Goal: Entertainment & Leisure: Consume media (video, audio)

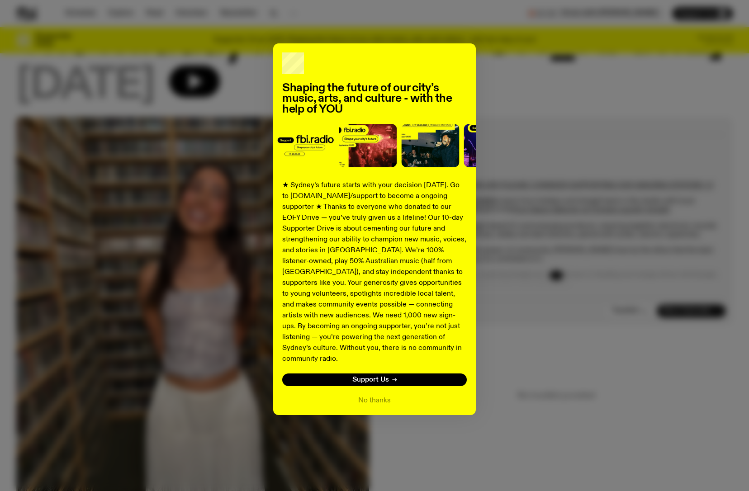
scroll to position [58, 0]
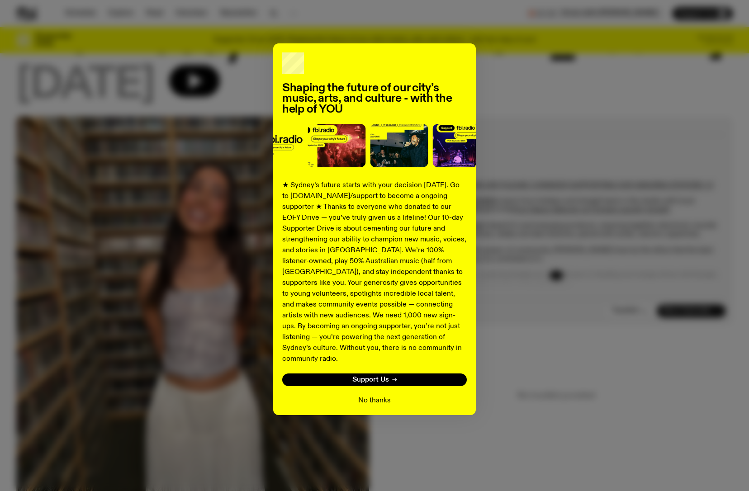
click at [379, 395] on button "No thanks" at bounding box center [374, 400] width 33 height 11
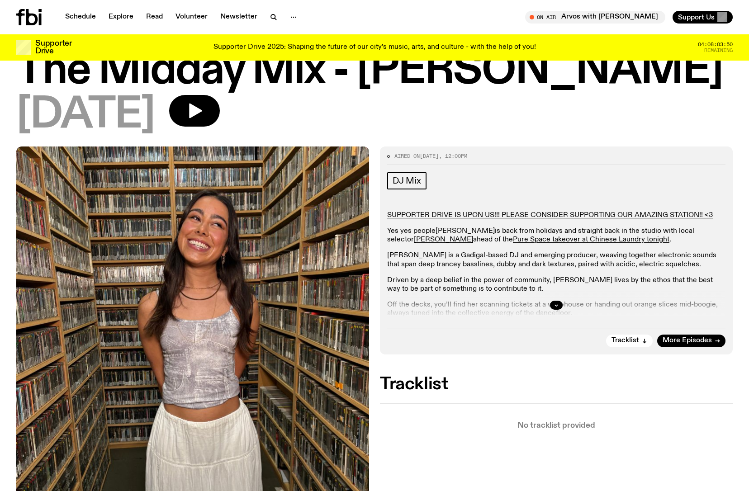
scroll to position [0, 0]
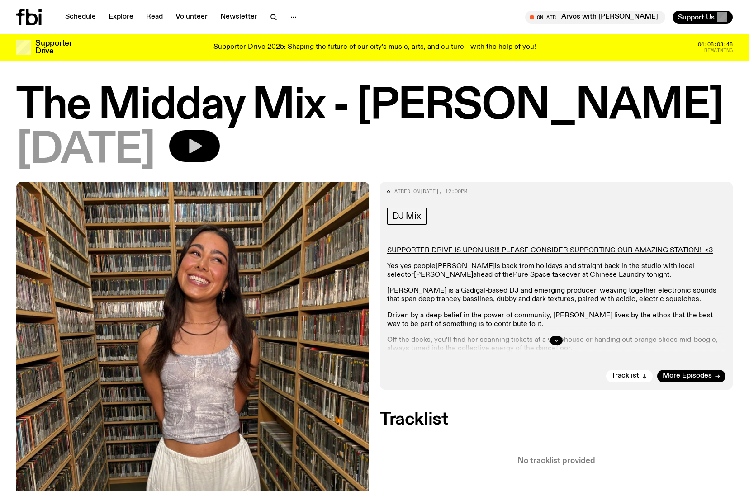
click at [202, 147] on icon "button" at bounding box center [195, 146] width 13 height 15
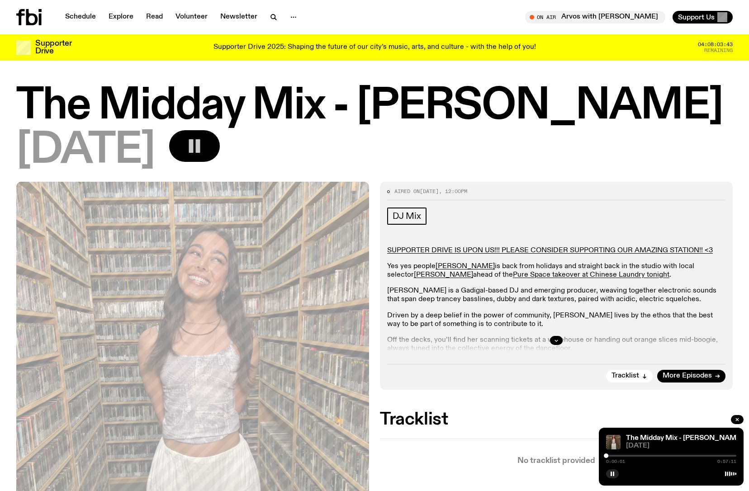
click at [637, 455] on div at bounding box center [671, 456] width 130 height 2
click at [7, 258] on div "Aired on [DATE] 12:00pm DJ Mix SUPPORTER DRIVE IS UPON US!!! PLEASE CONSIDER SU…" at bounding box center [374, 438] width 749 height 513
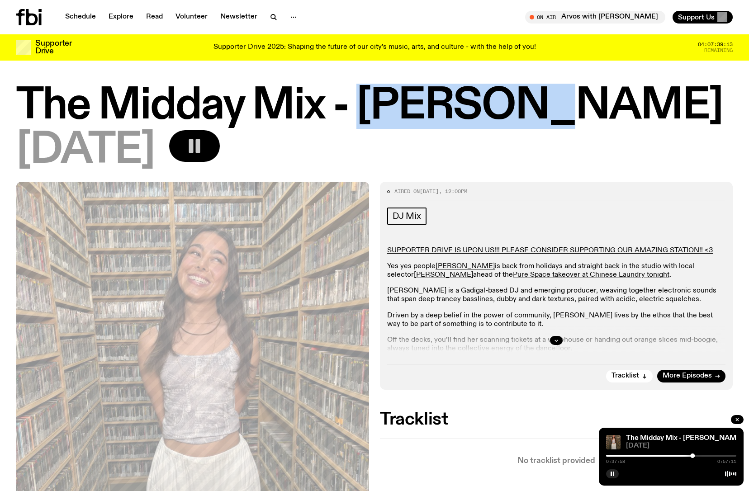
drag, startPoint x: 361, startPoint y: 104, endPoint x: 522, endPoint y: 109, distance: 160.6
click at [522, 109] on h1 "The Midday Mix - [PERSON_NAME]" at bounding box center [374, 106] width 716 height 41
copy h1 "[PERSON_NAME]"
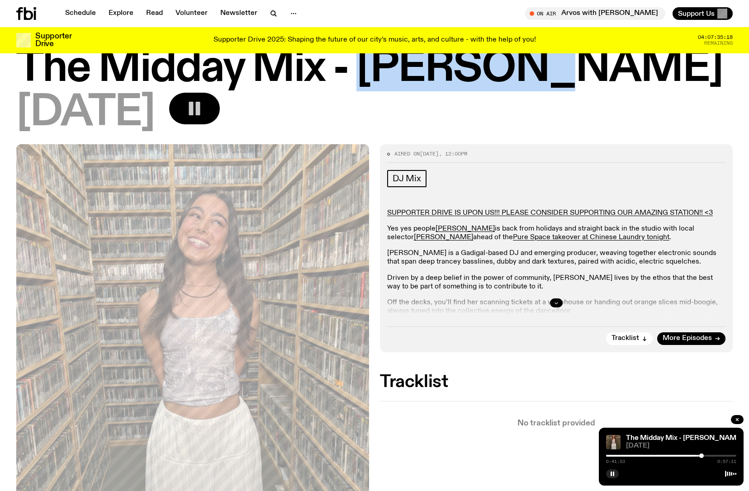
click at [558, 303] on icon "button" at bounding box center [556, 302] width 5 height 5
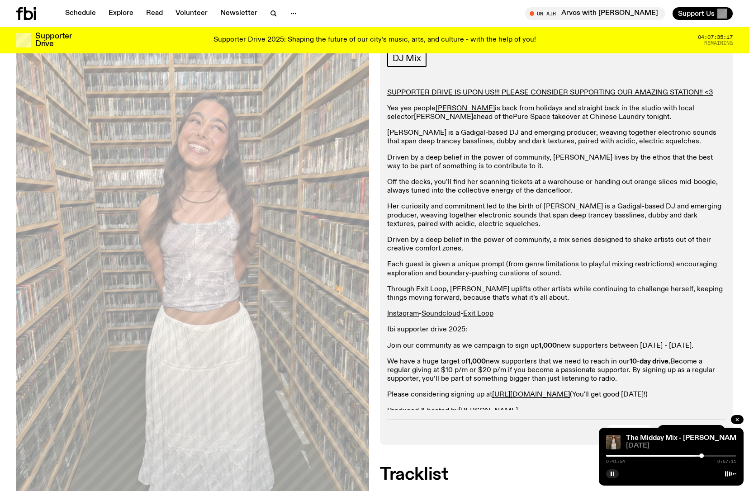
scroll to position [181, 0]
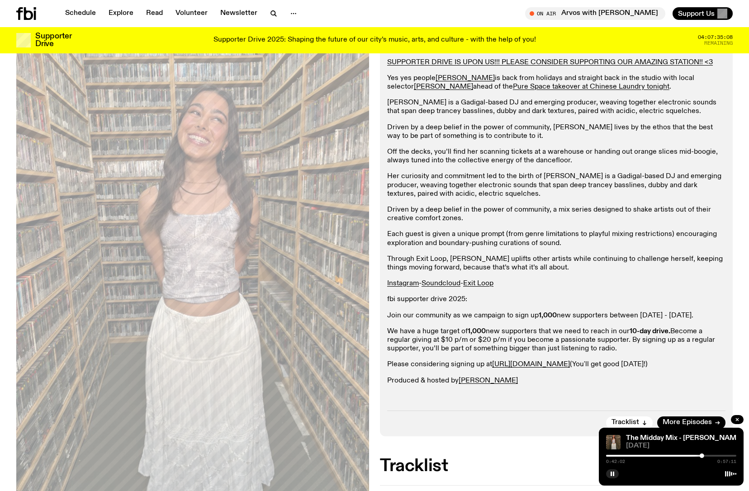
click at [573, 209] on p "Driven by a deep belief in the power of community, a mix series designed to sha…" at bounding box center [556, 214] width 338 height 17
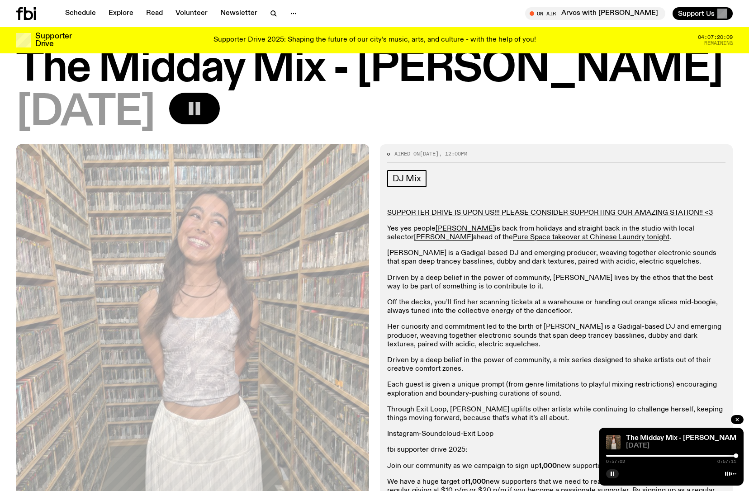
scroll to position [0, 0]
